Goal: Task Accomplishment & Management: Complete application form

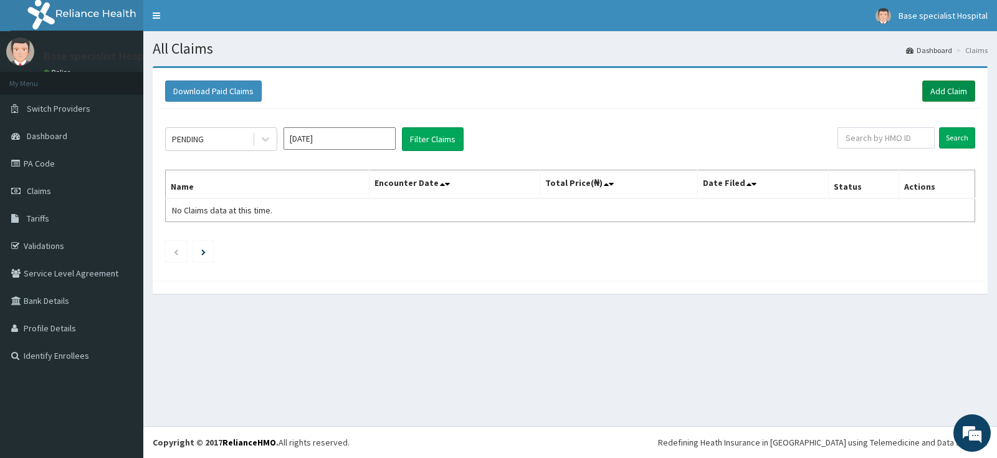
click at [956, 87] on link "Add Claim" at bounding box center [949, 90] width 53 height 21
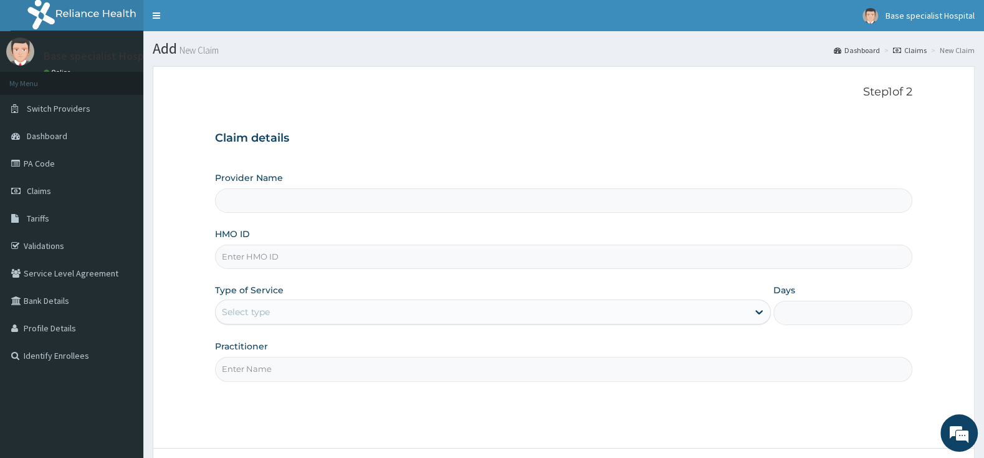
type input "HIA/10577/A"
type input "Base Specialist Hospital"
type input "HIA/10577/A"
click at [329, 305] on div "Select type" at bounding box center [482, 312] width 532 height 20
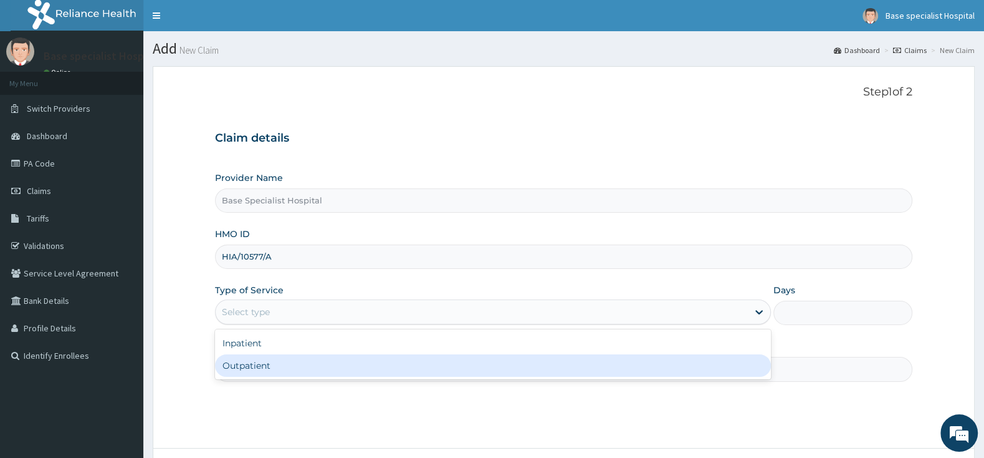
click at [339, 364] on div "Outpatient" at bounding box center [493, 365] width 556 height 22
type input "1"
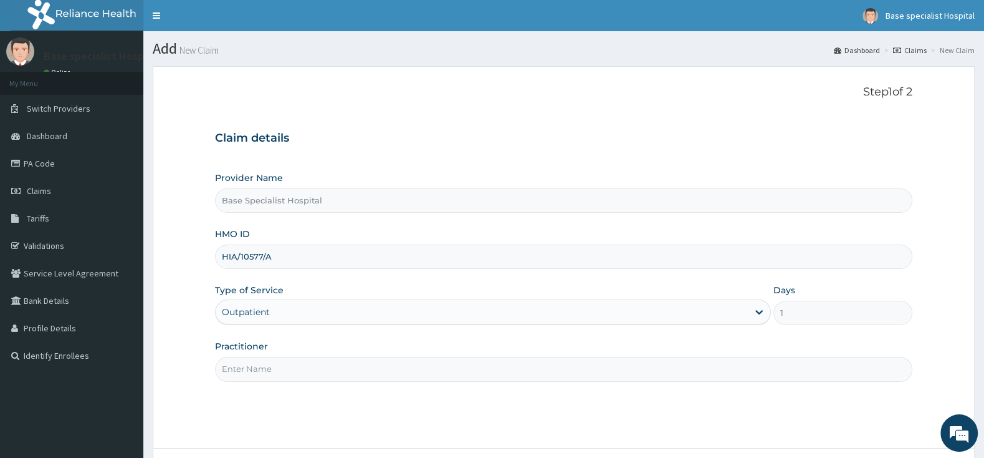
click at [338, 364] on input "Practitioner" at bounding box center [564, 369] width 698 height 24
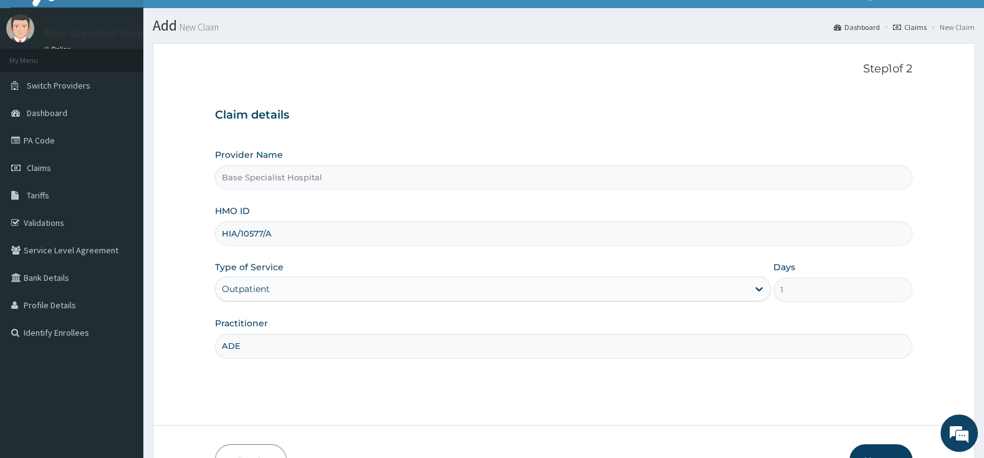
scroll to position [103, 0]
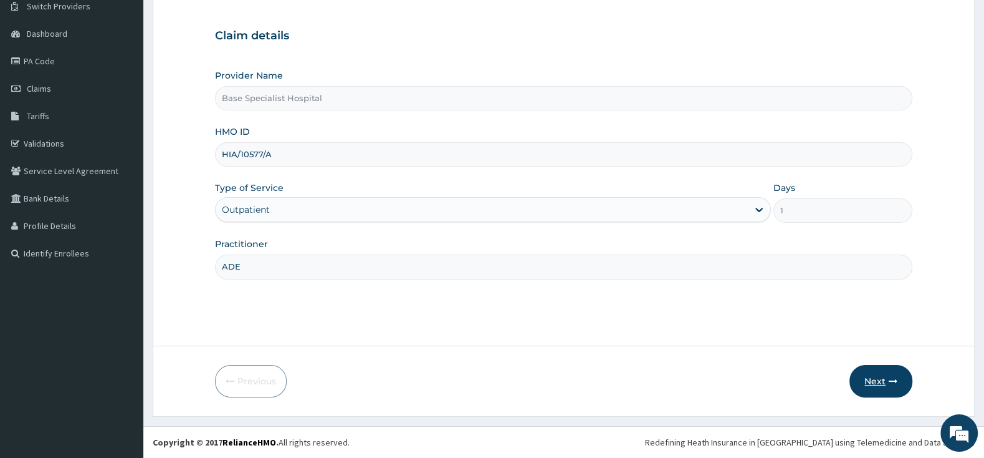
type input "ADE"
click at [882, 381] on button "Next" at bounding box center [881, 381] width 63 height 32
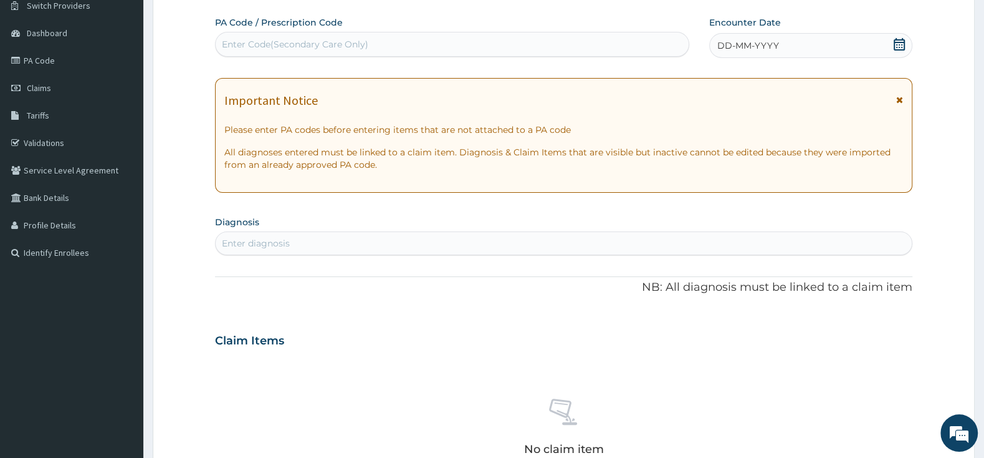
scroll to position [0, 0]
click at [901, 43] on icon at bounding box center [899, 44] width 11 height 12
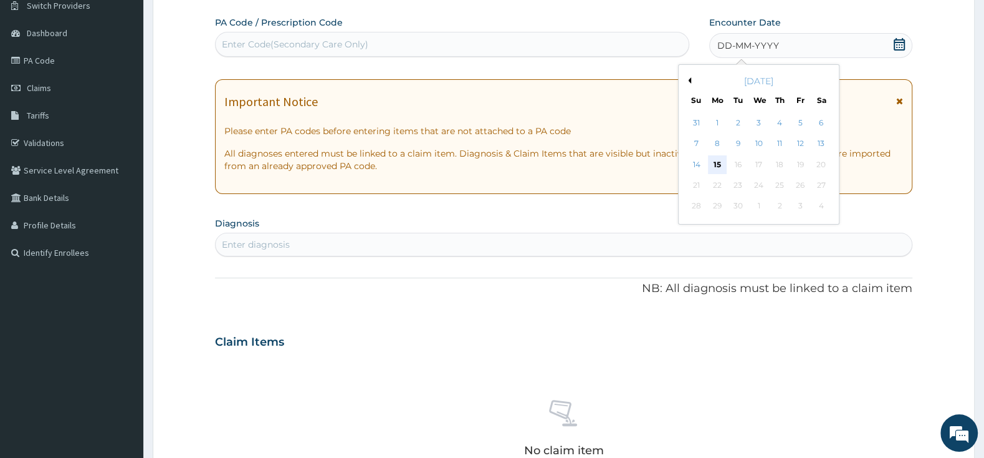
click at [719, 163] on div "15" at bounding box center [717, 164] width 19 height 19
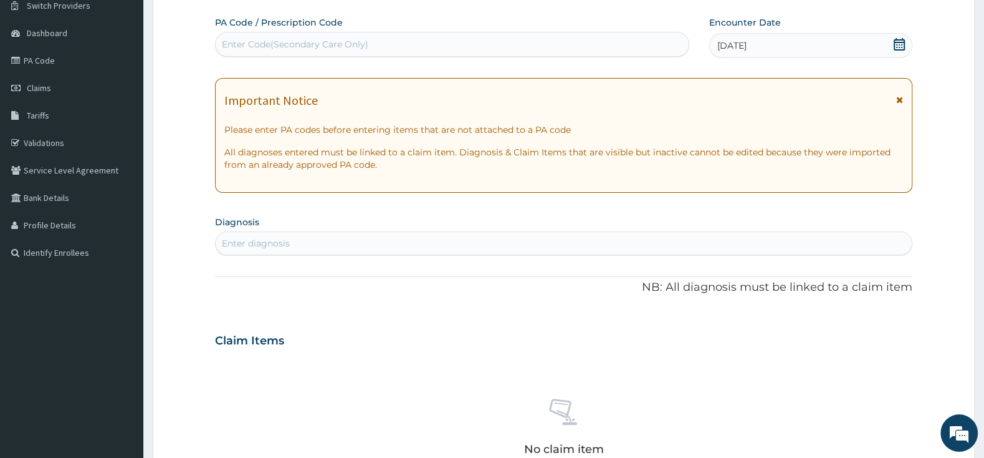
click at [577, 246] on div "Enter diagnosis" at bounding box center [564, 243] width 696 height 20
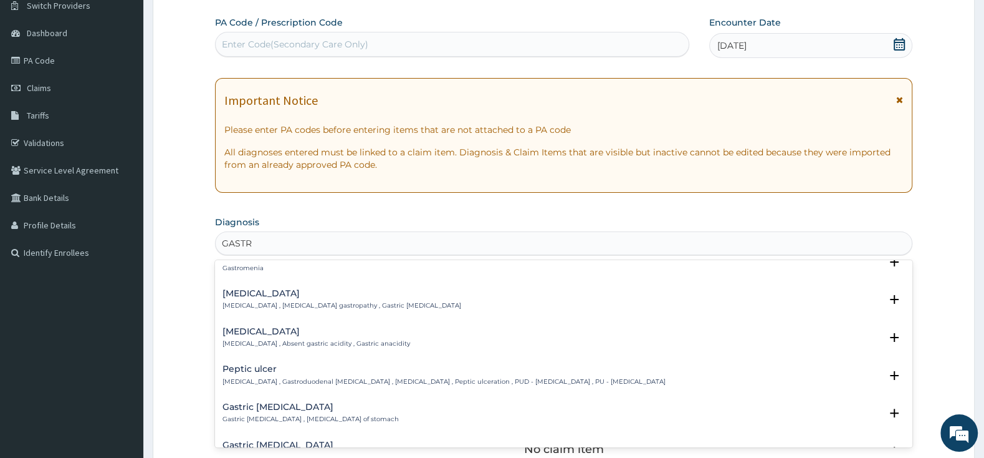
scroll to position [131, 0]
type input "GASTROE"
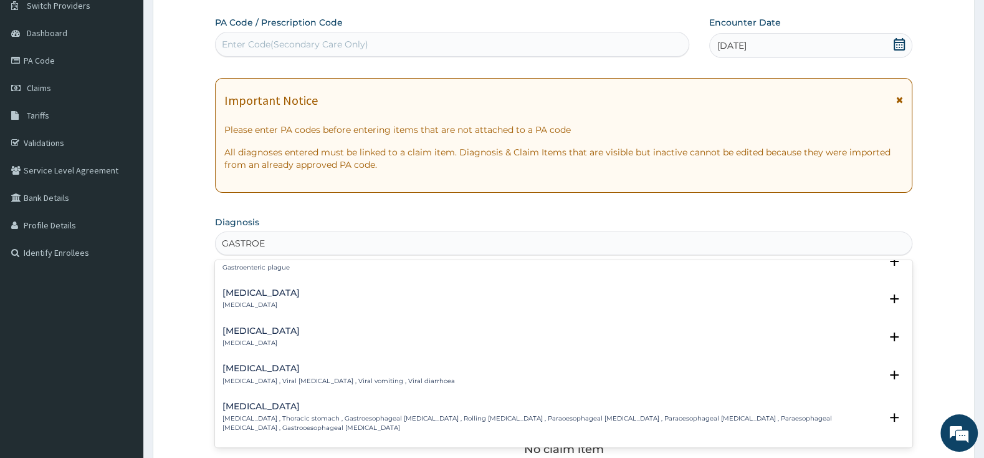
click at [300, 299] on div "Acute gastroenteritis Acute gastroenteritis" at bounding box center [261, 299] width 77 height 22
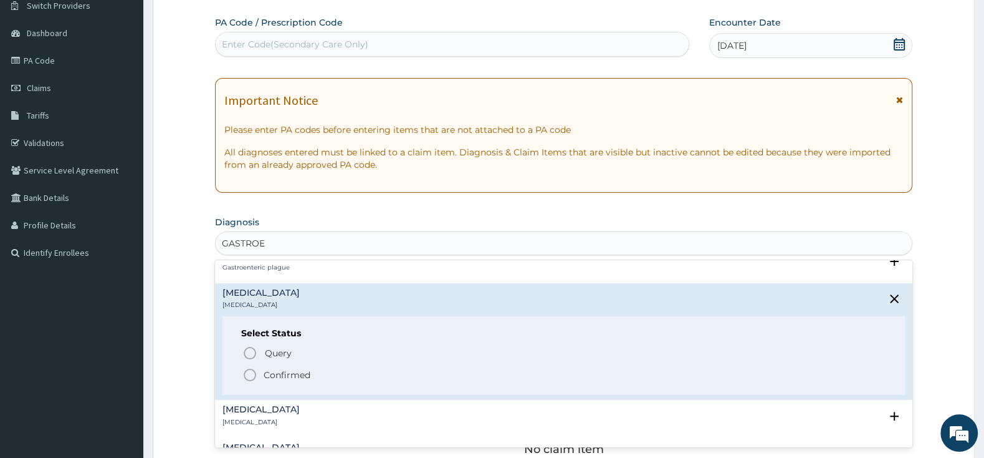
click at [246, 380] on circle "status option filled" at bounding box center [249, 374] width 11 height 11
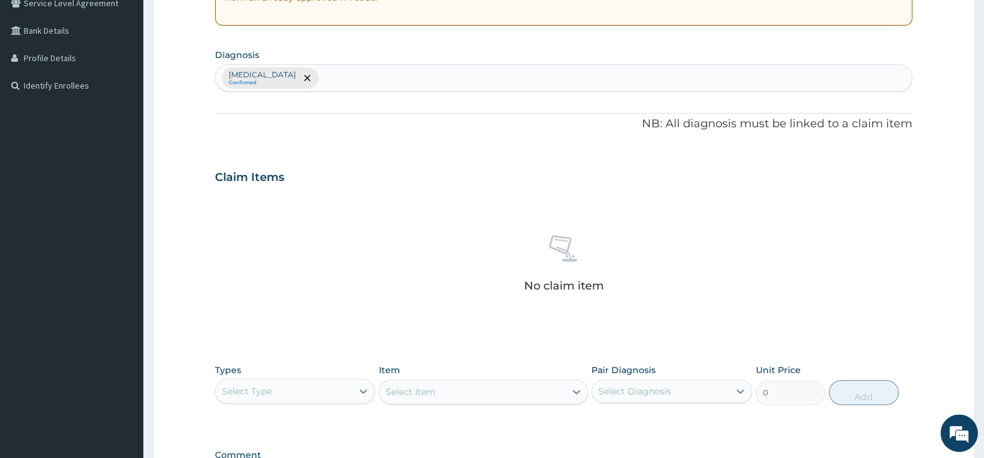
scroll to position [299, 0]
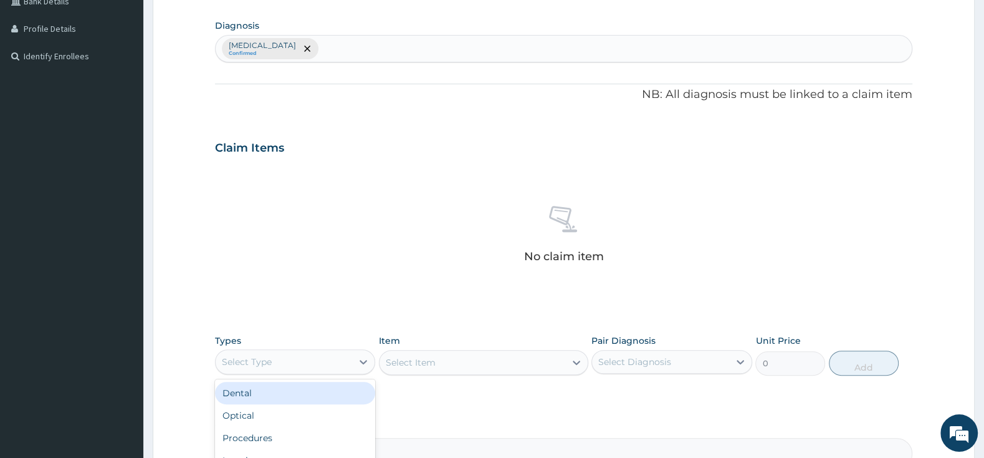
click at [324, 358] on div "Select Type" at bounding box center [284, 362] width 137 height 20
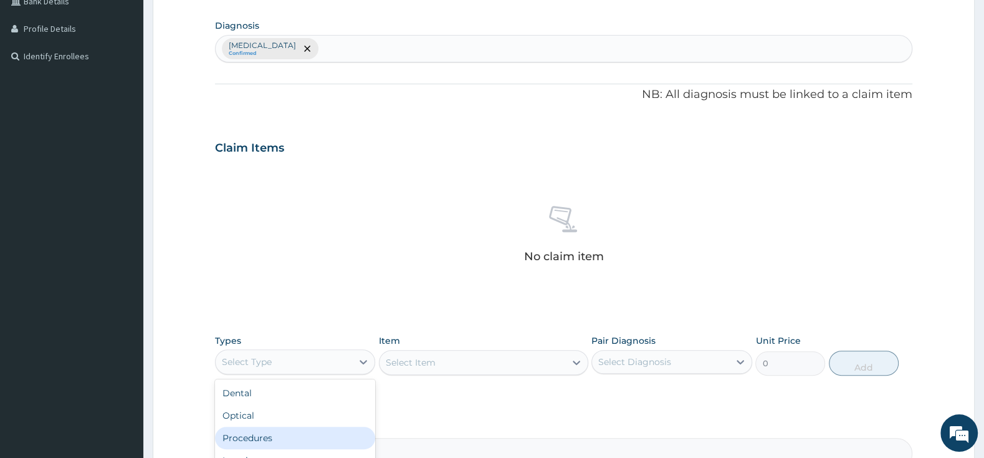
click at [320, 428] on div "Procedures" at bounding box center [295, 437] width 160 height 22
click at [426, 362] on div "Select Item" at bounding box center [483, 362] width 209 height 25
click at [471, 356] on div "Select Item" at bounding box center [483, 362] width 209 height 25
click at [474, 359] on div "Select Item" at bounding box center [473, 362] width 186 height 20
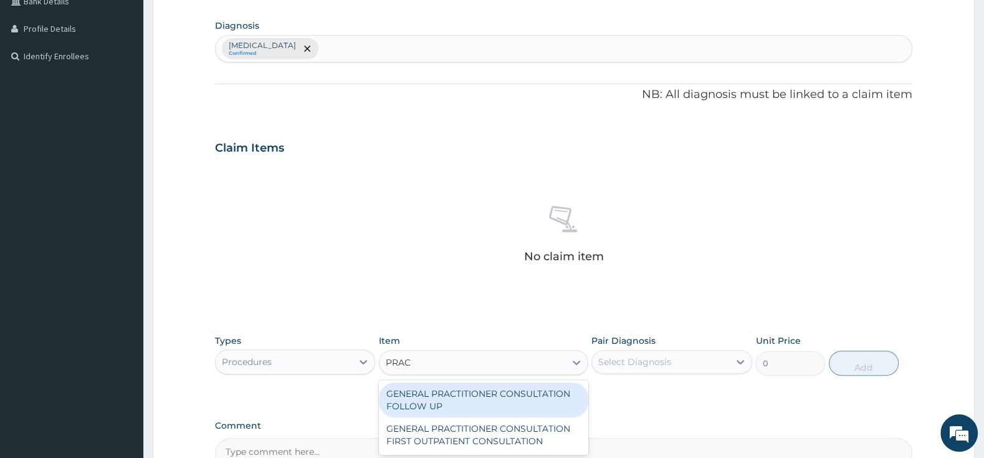
type input "PRACT"
click at [521, 393] on div "GENERAL PRACTITIONER CONSULTATION FOLLOW UP" at bounding box center [483, 399] width 209 height 35
type input "2500"
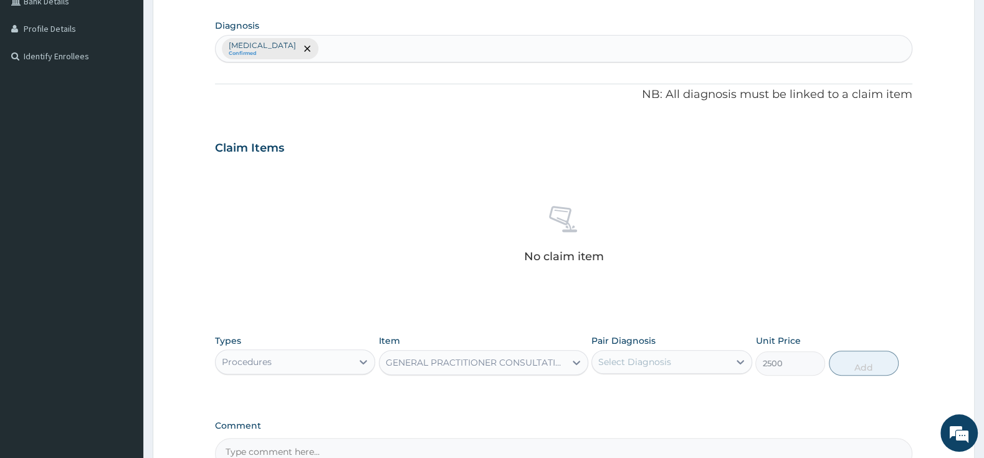
click at [667, 358] on div "Select Diagnosis" at bounding box center [634, 361] width 73 height 12
click at [598, 393] on div "Acute gastroenteritis" at bounding box center [672, 394] width 160 height 26
checkbox input "true"
click at [851, 365] on button "Add" at bounding box center [864, 362] width 70 height 25
type input "0"
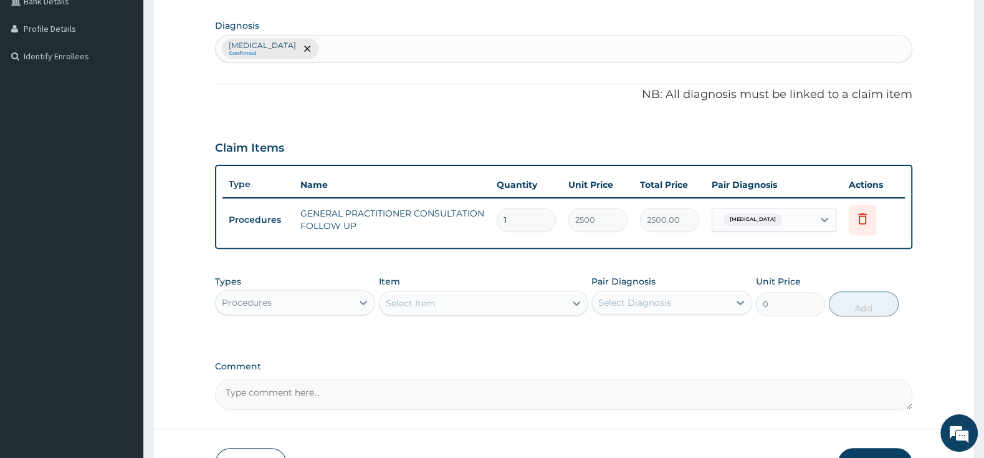
click at [330, 287] on div "Types Procedures" at bounding box center [295, 295] width 160 height 41
click at [330, 309] on div "Procedures" at bounding box center [284, 302] width 137 height 20
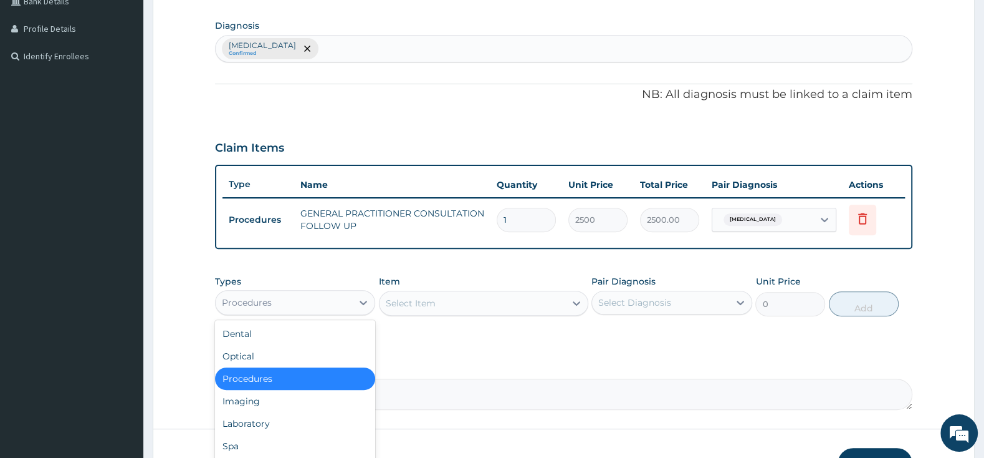
scroll to position [42, 0]
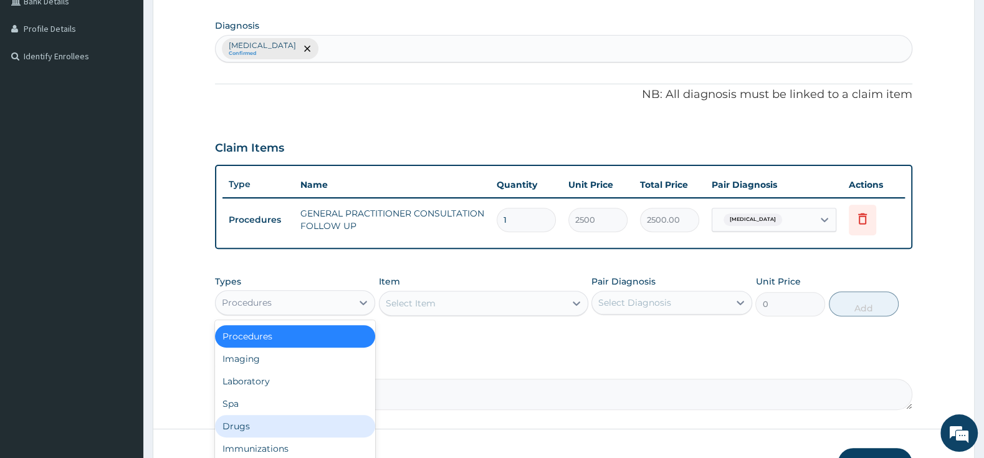
click at [241, 429] on div "Drugs" at bounding box center [295, 426] width 160 height 22
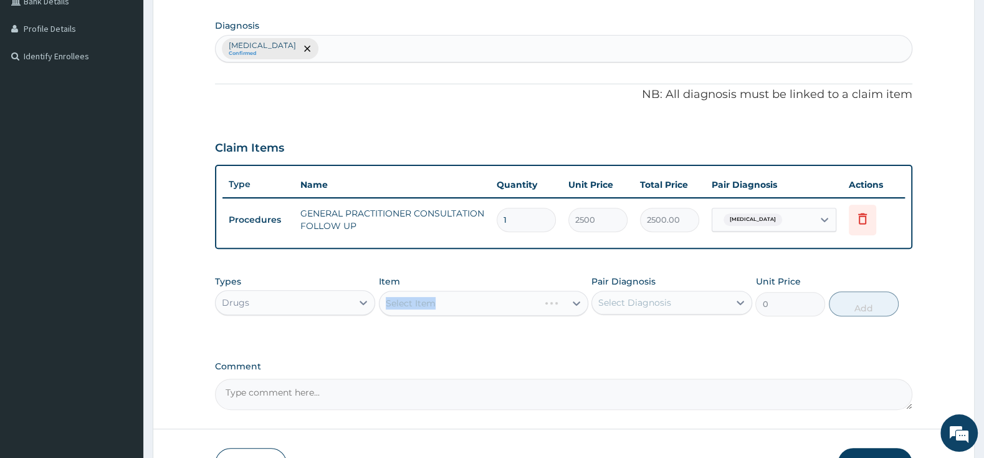
click at [456, 297] on div "Select Item" at bounding box center [483, 302] width 209 height 25
click at [463, 297] on div "Select Item" at bounding box center [483, 302] width 209 height 25
click at [522, 304] on div "Select Item" at bounding box center [483, 302] width 209 height 25
click at [514, 301] on div "Select Item" at bounding box center [473, 303] width 186 height 20
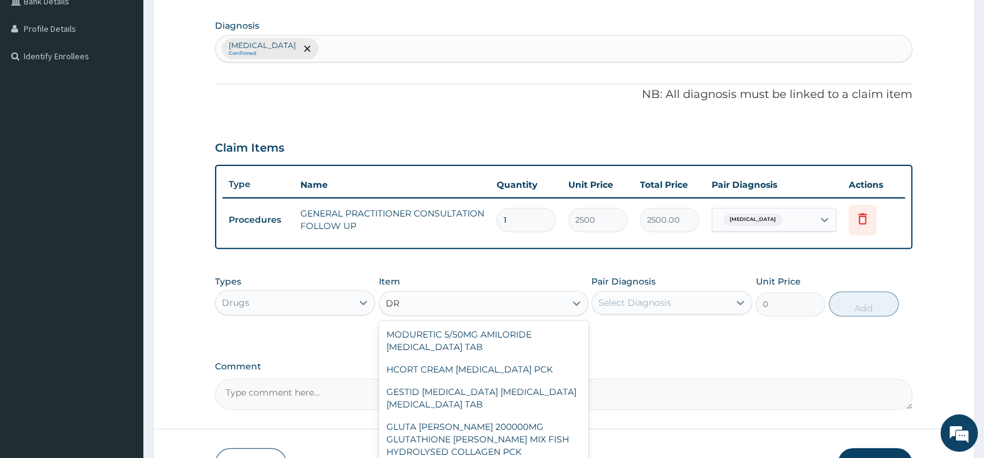
type input "D"
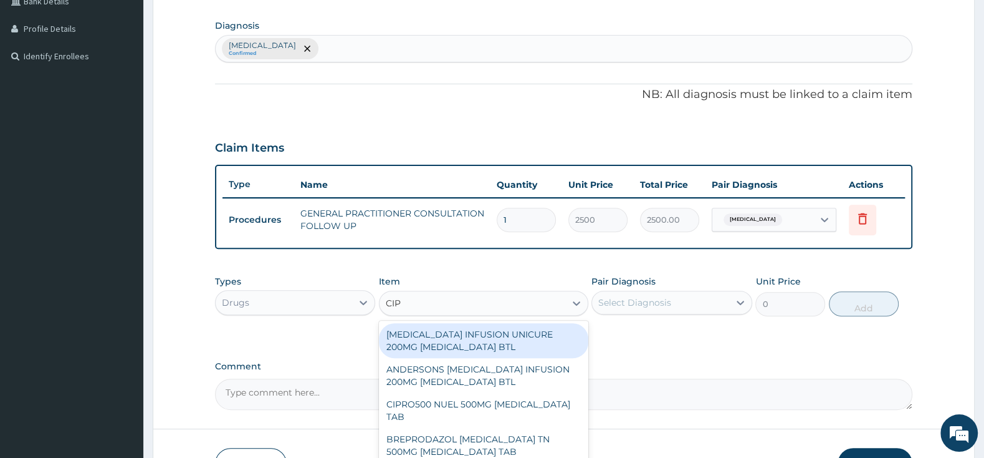
type input "CIPR"
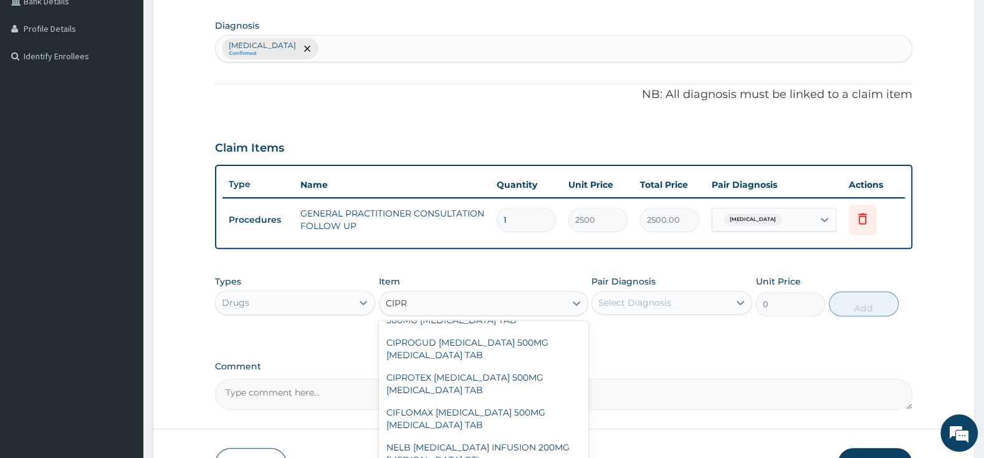
scroll to position [131, 0]
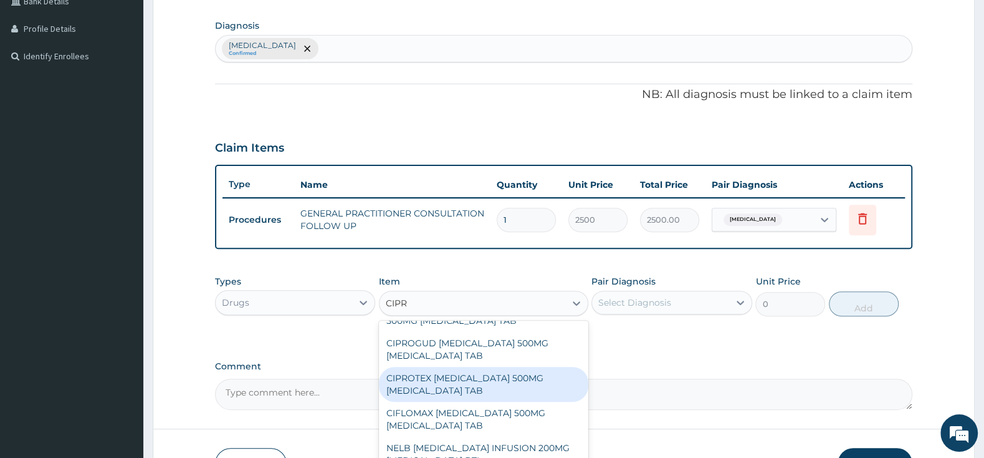
click at [499, 386] on div "CIPROTEX CIPROFLOXACIN 500MG CIPROFLOXACIN TAB" at bounding box center [483, 384] width 209 height 35
type input "201.25"
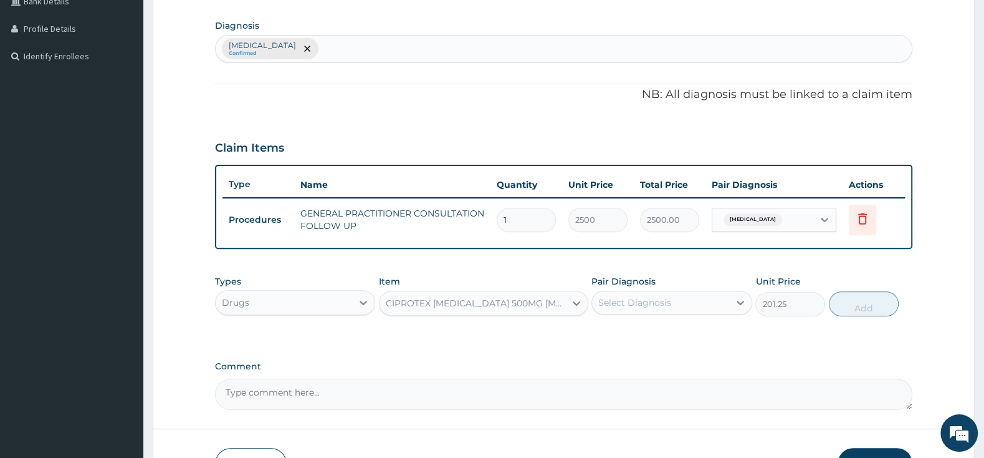
click at [619, 299] on div "Select Diagnosis" at bounding box center [634, 302] width 73 height 12
click at [601, 334] on input "checkbox" at bounding box center [603, 333] width 8 height 8
checkbox input "true"
click at [858, 303] on button "Add" at bounding box center [864, 303] width 70 height 25
type input "0"
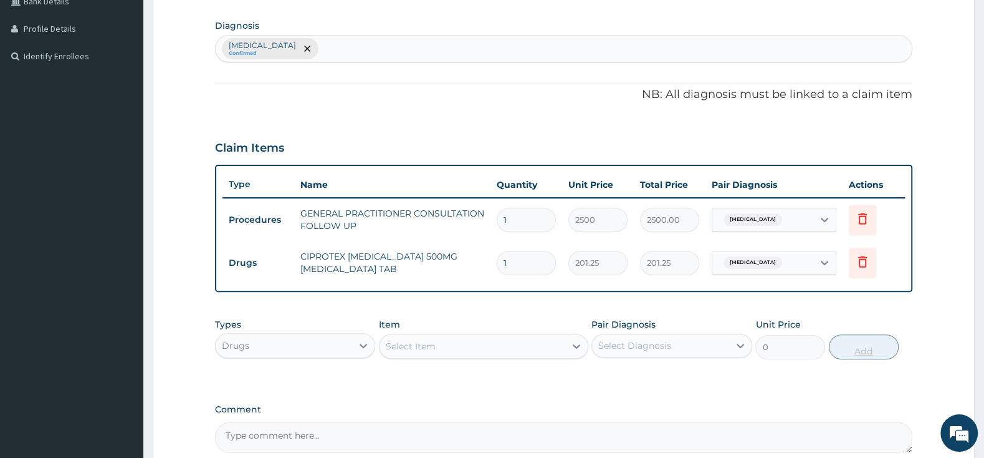
type input "10"
type input "2012.50"
type input "10"
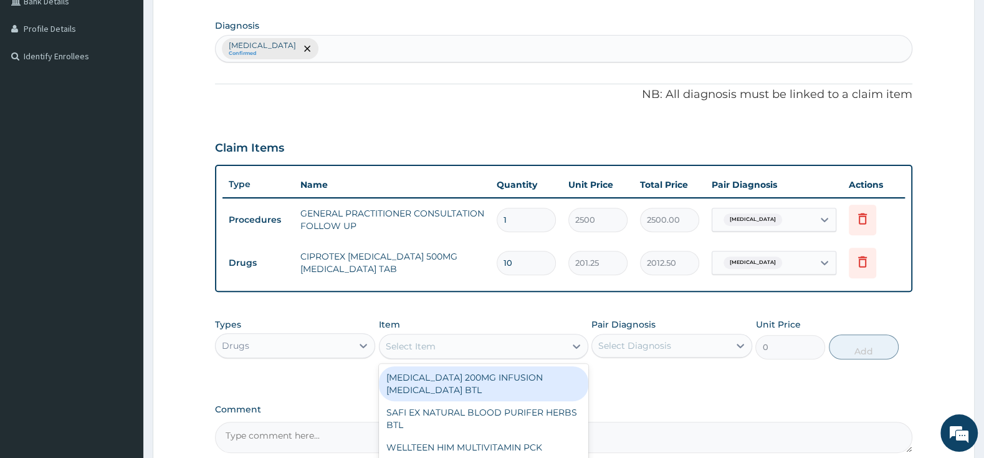
click at [495, 345] on div "Select Item" at bounding box center [473, 346] width 186 height 20
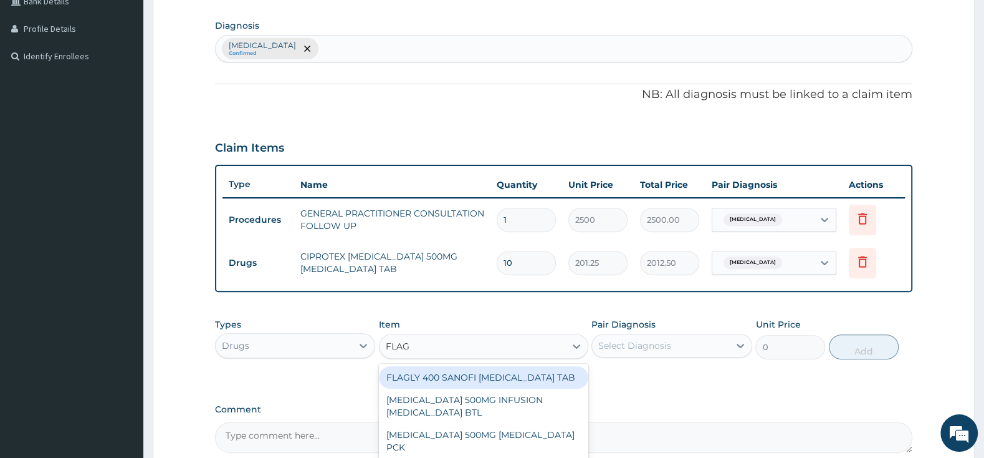
type input "FLAGY"
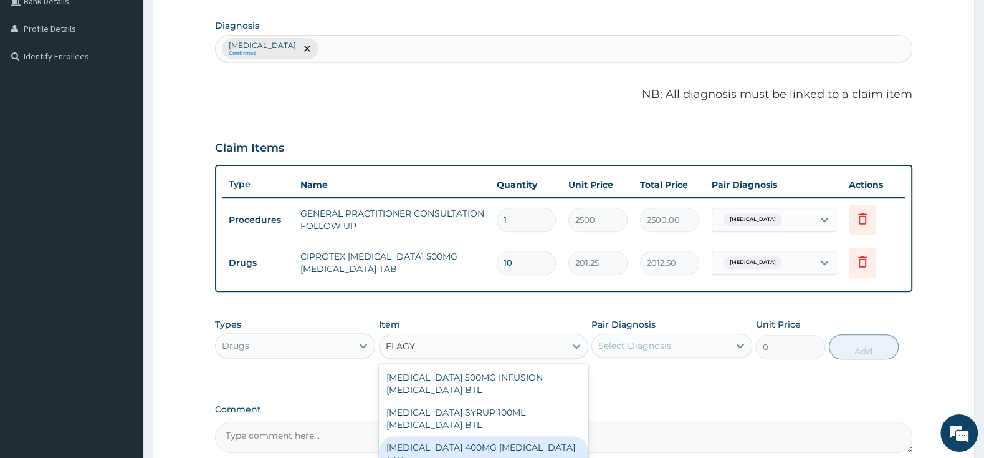
click at [512, 439] on div "FLAGYL 400MG METRONIDAZOLE TAB" at bounding box center [483, 453] width 209 height 35
type input "23"
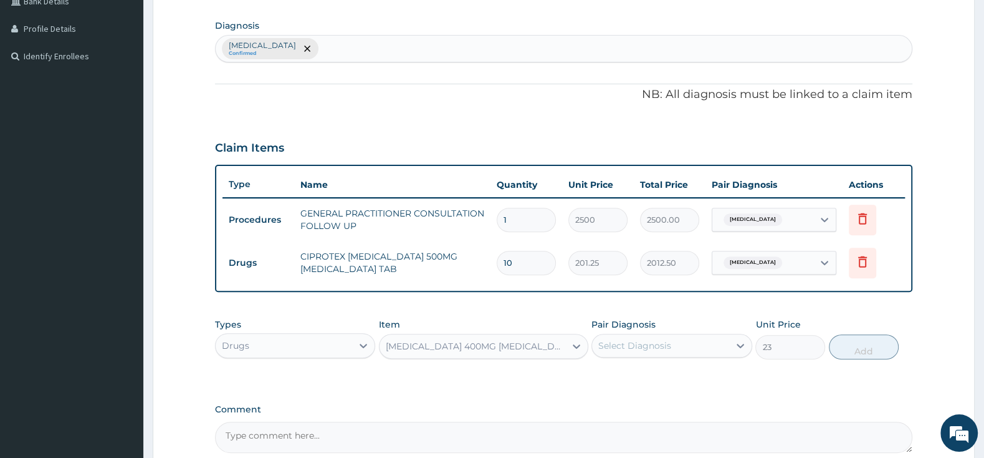
click at [654, 330] on div "Pair Diagnosis Select Diagnosis" at bounding box center [672, 338] width 160 height 41
click at [640, 348] on div "Select Diagnosis" at bounding box center [634, 345] width 73 height 12
click at [595, 374] on div "Acute gastroenteritis" at bounding box center [672, 378] width 160 height 26
checkbox input "true"
click at [871, 339] on button "Add" at bounding box center [864, 346] width 70 height 25
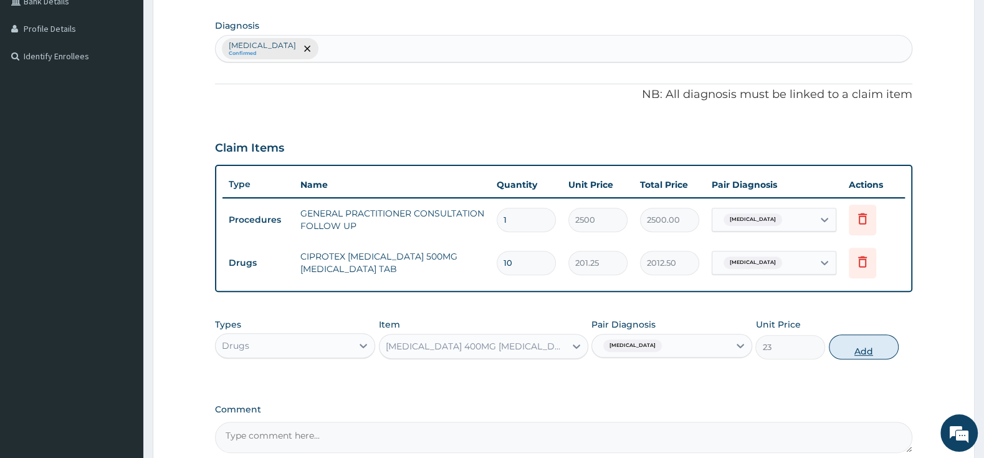
type input "0"
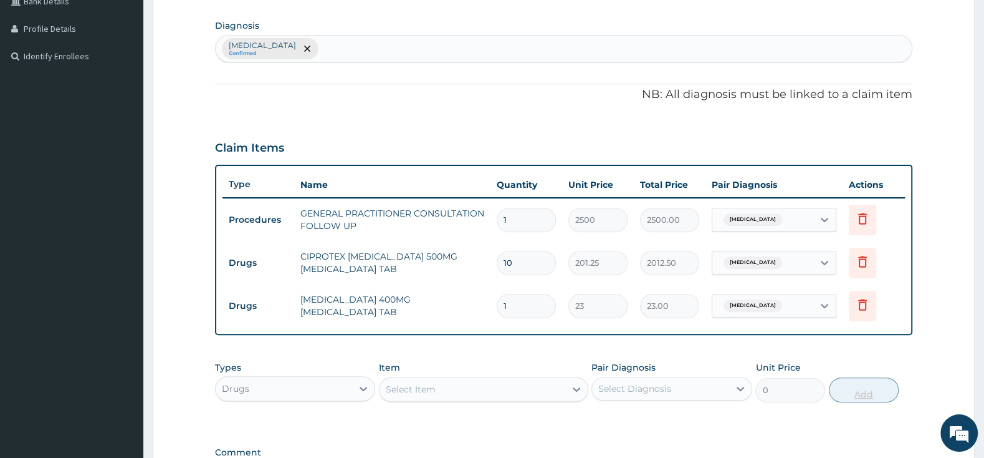
type input "15"
type input "345.00"
type input "15"
click at [532, 386] on div "Select Item" at bounding box center [473, 389] width 186 height 20
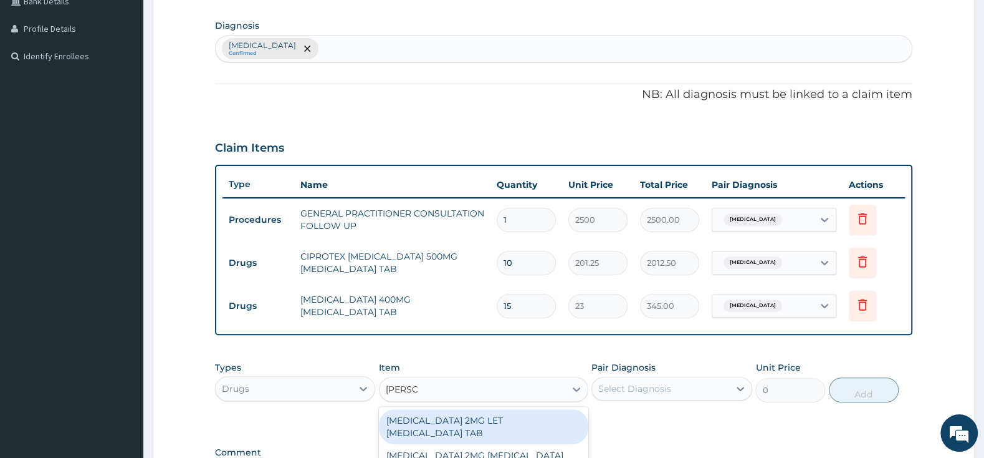
type input "LOPERA"
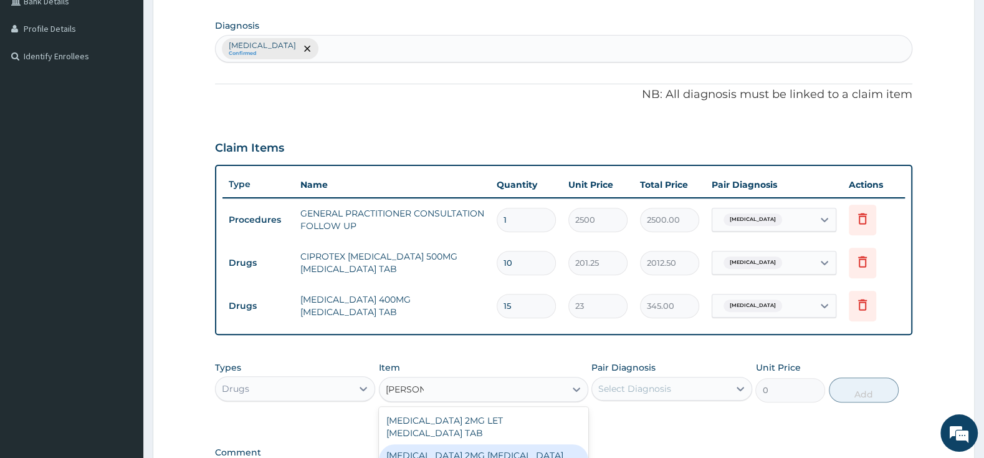
click at [524, 444] on div "LOPERAMIDE 2MG LOPERAMIDE TAB" at bounding box center [483, 461] width 209 height 35
type input "402.5"
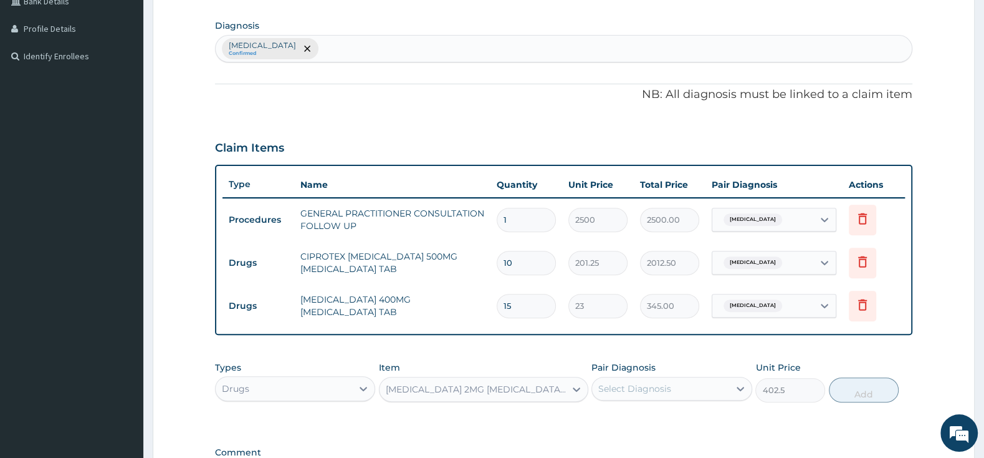
click at [636, 384] on div "Select Diagnosis" at bounding box center [634, 388] width 73 height 12
drag, startPoint x: 602, startPoint y: 416, endPoint x: 670, endPoint y: 412, distance: 67.5
click at [607, 416] on input "checkbox" at bounding box center [603, 419] width 8 height 8
checkbox input "true"
click at [888, 395] on button "Add" at bounding box center [864, 389] width 70 height 25
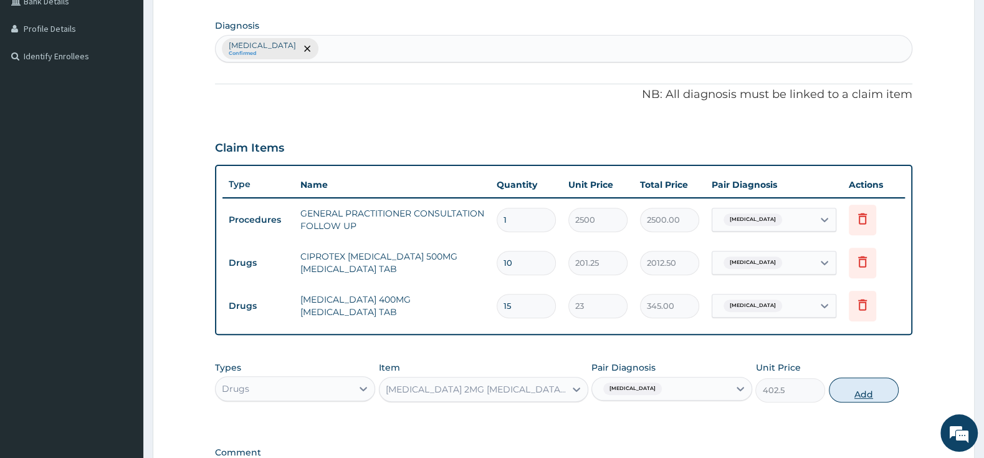
type input "0"
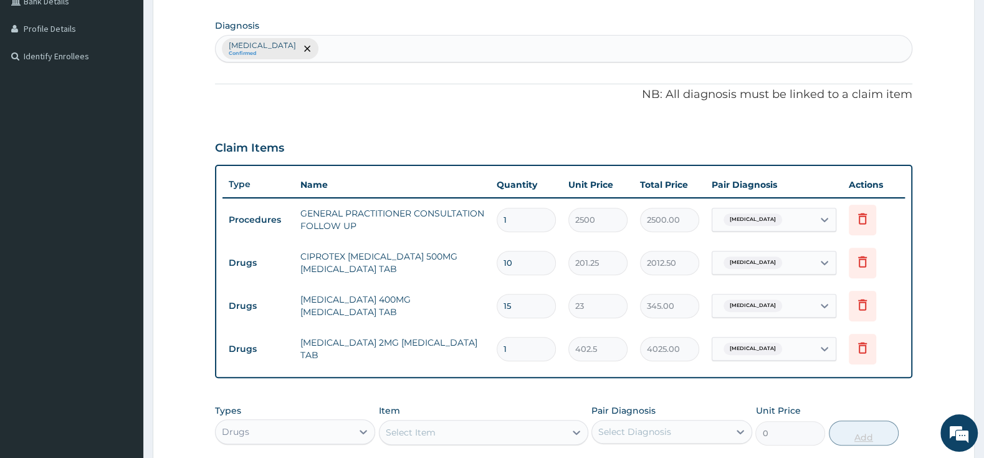
type input "10"
type input "4025.00"
type input "10"
drag, startPoint x: 552, startPoint y: 423, endPoint x: 558, endPoint y: 425, distance: 6.5
click at [552, 421] on div "Select Item" at bounding box center [483, 432] width 209 height 25
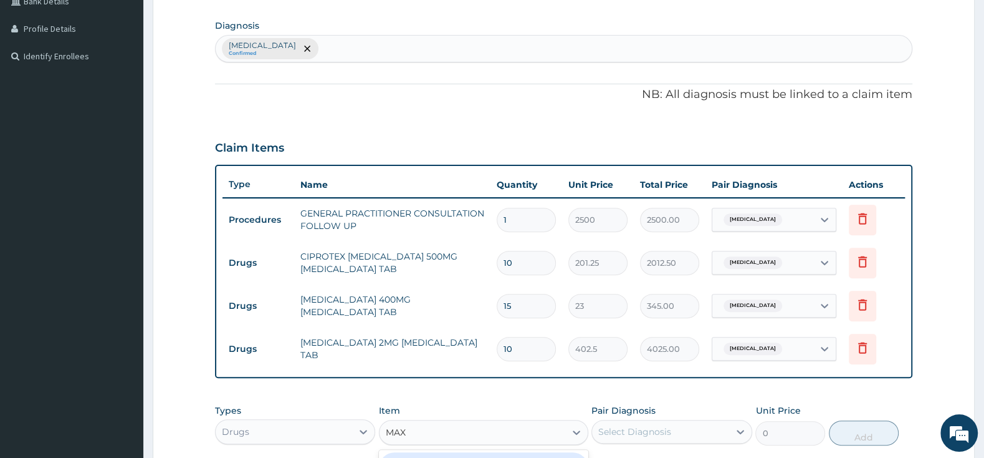
type input "MAXO"
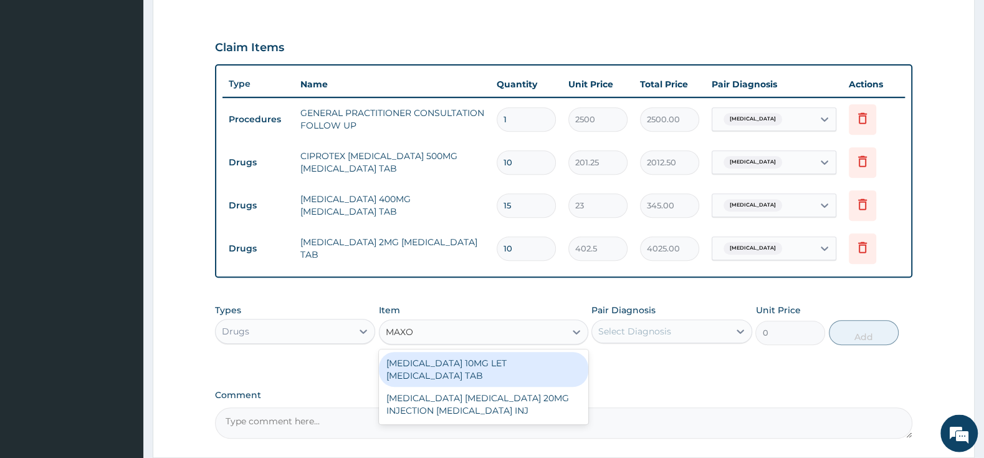
scroll to position [430, 0]
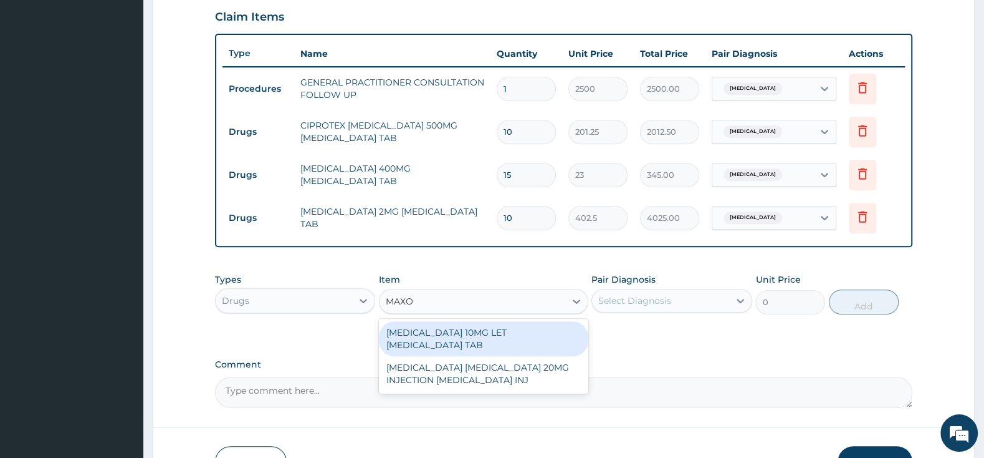
click at [493, 335] on div "MAXOLON 10MG LET METOCLOPRAMIDE TAB" at bounding box center [483, 338] width 209 height 35
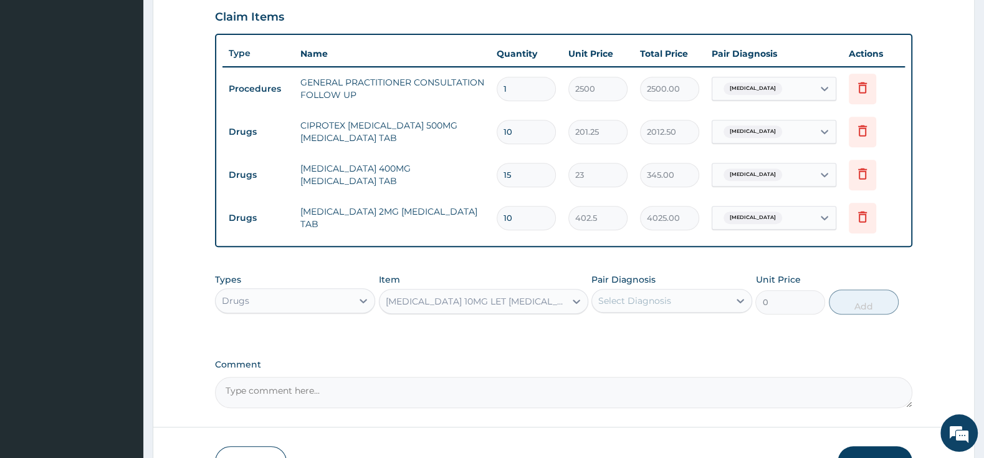
type input "2185"
click at [639, 307] on div "Select Diagnosis" at bounding box center [660, 300] width 137 height 20
click at [602, 329] on input "checkbox" at bounding box center [603, 331] width 8 height 8
checkbox input "true"
drag, startPoint x: 880, startPoint y: 302, endPoint x: 869, endPoint y: 305, distance: 11.0
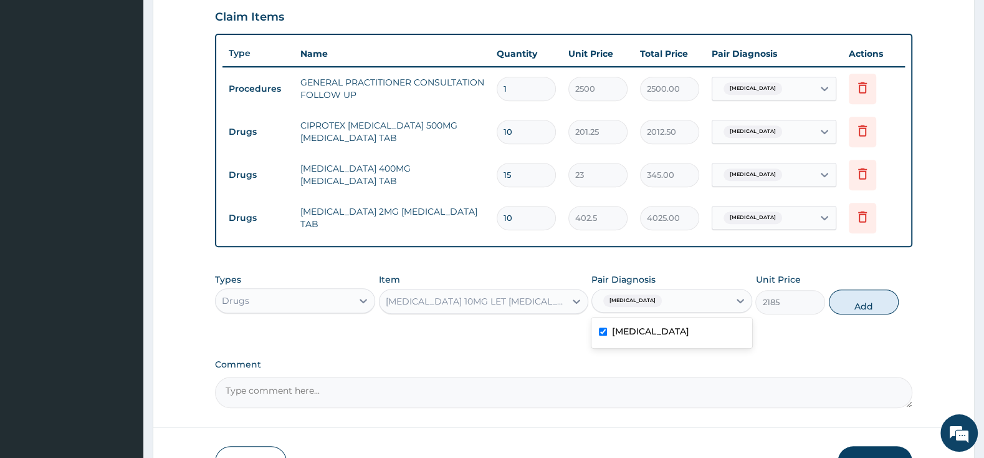
click at [876, 302] on button "Add" at bounding box center [864, 301] width 70 height 25
type input "0"
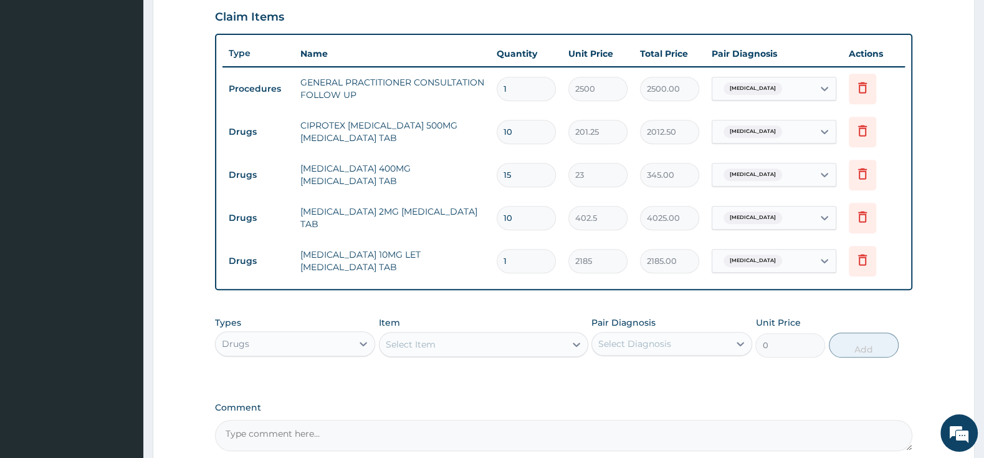
click at [433, 337] on div "Select Item" at bounding box center [473, 344] width 186 height 20
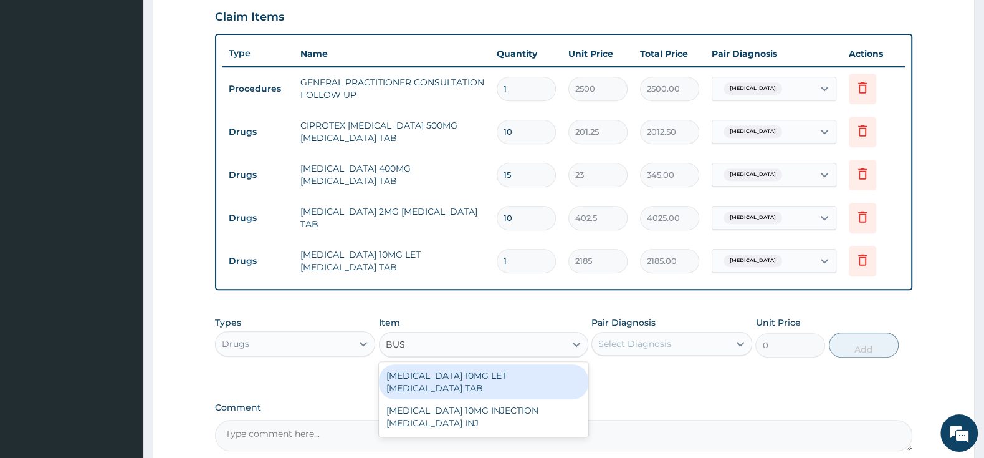
type input "BUSC"
click at [523, 372] on div "BUSCOPAN 10MG LET HYOSCINE TAB" at bounding box center [483, 381] width 209 height 35
type input "57.5"
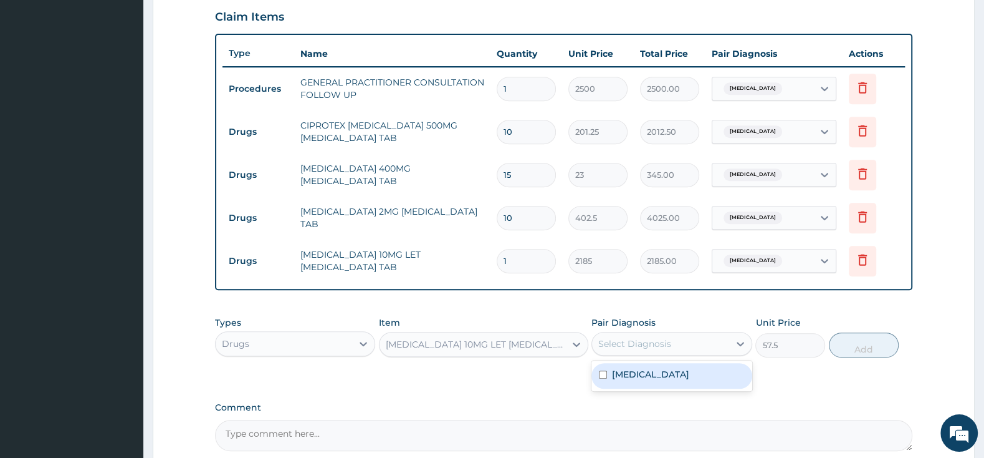
click at [627, 337] on div "Select Diagnosis" at bounding box center [634, 343] width 73 height 12
click at [602, 372] on input "checkbox" at bounding box center [603, 374] width 8 height 8
checkbox input "true"
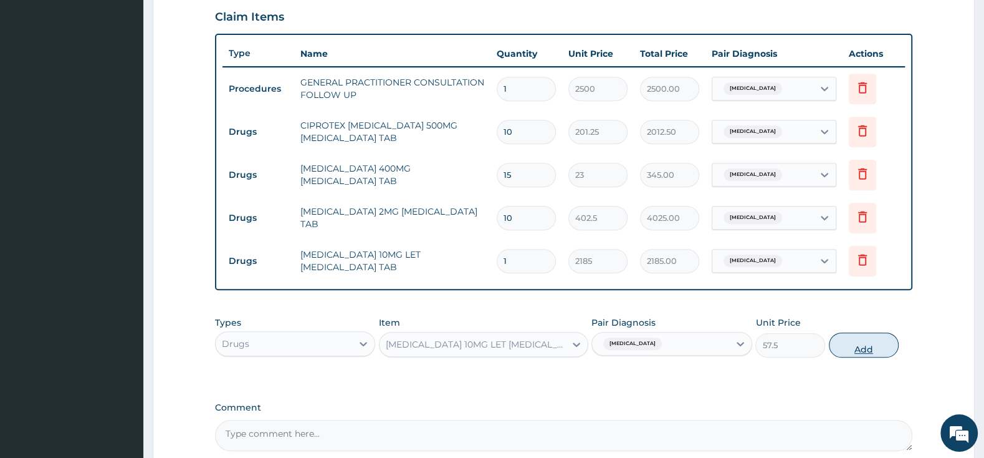
click at [853, 340] on button "Add" at bounding box center [864, 344] width 70 height 25
type input "0"
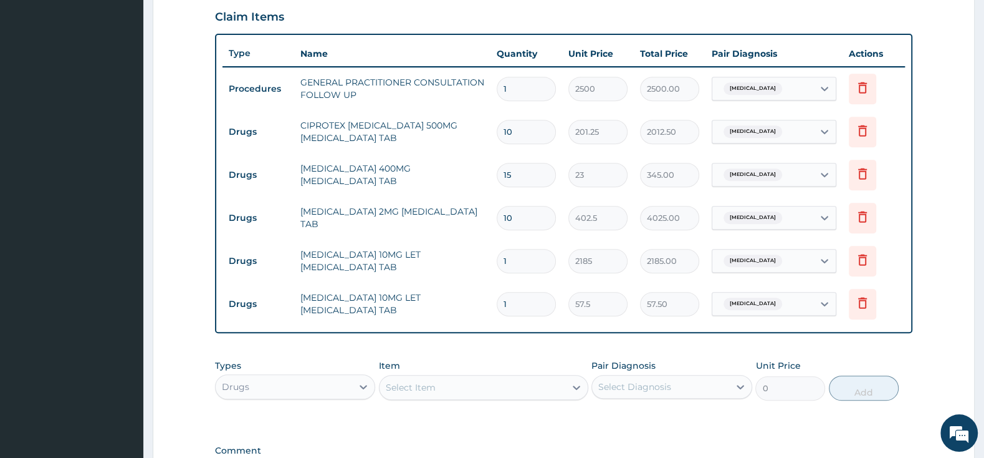
type input "10"
type input "575.00"
type input "10"
click at [702, 169] on td "345.00" at bounding box center [670, 174] width 72 height 37
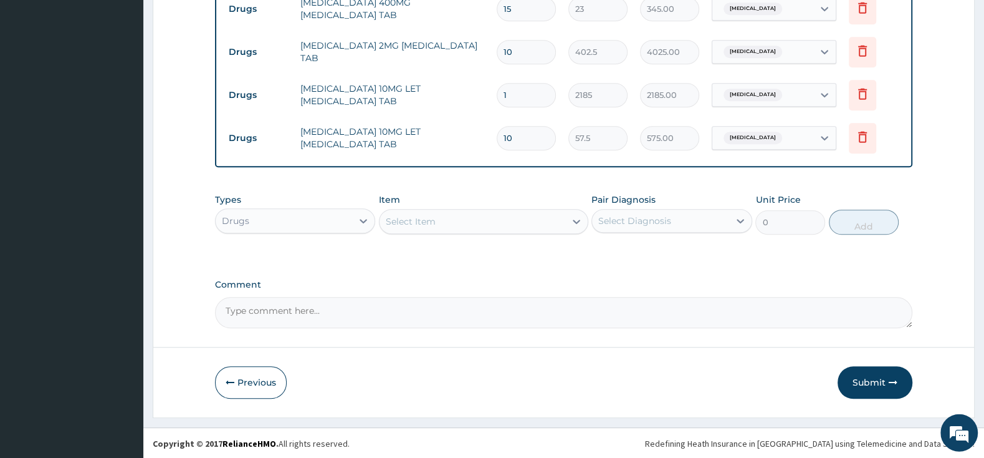
scroll to position [597, 0]
click at [873, 381] on button "Submit" at bounding box center [875, 381] width 75 height 32
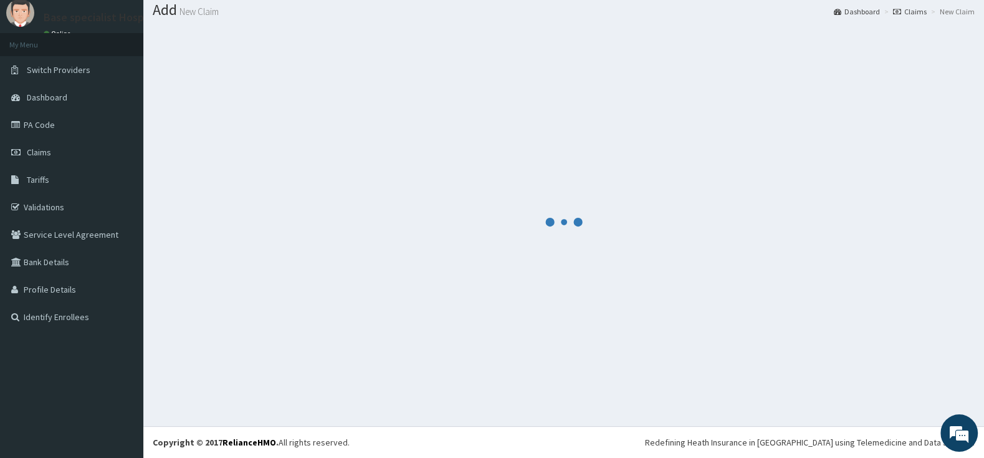
scroll to position [39, 0]
